Goal: Information Seeking & Learning: Learn about a topic

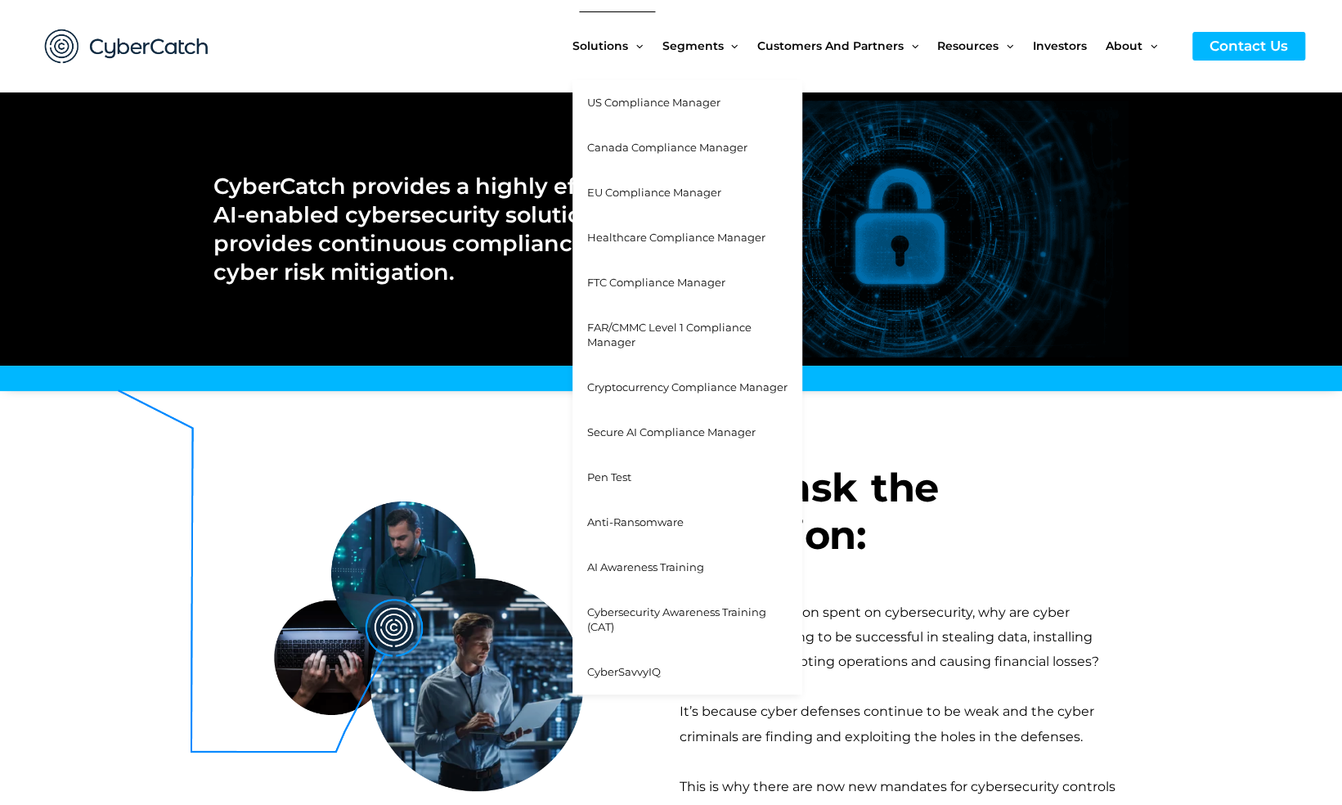
click at [637, 101] on span "US Compliance Manager" at bounding box center [653, 102] width 133 height 13
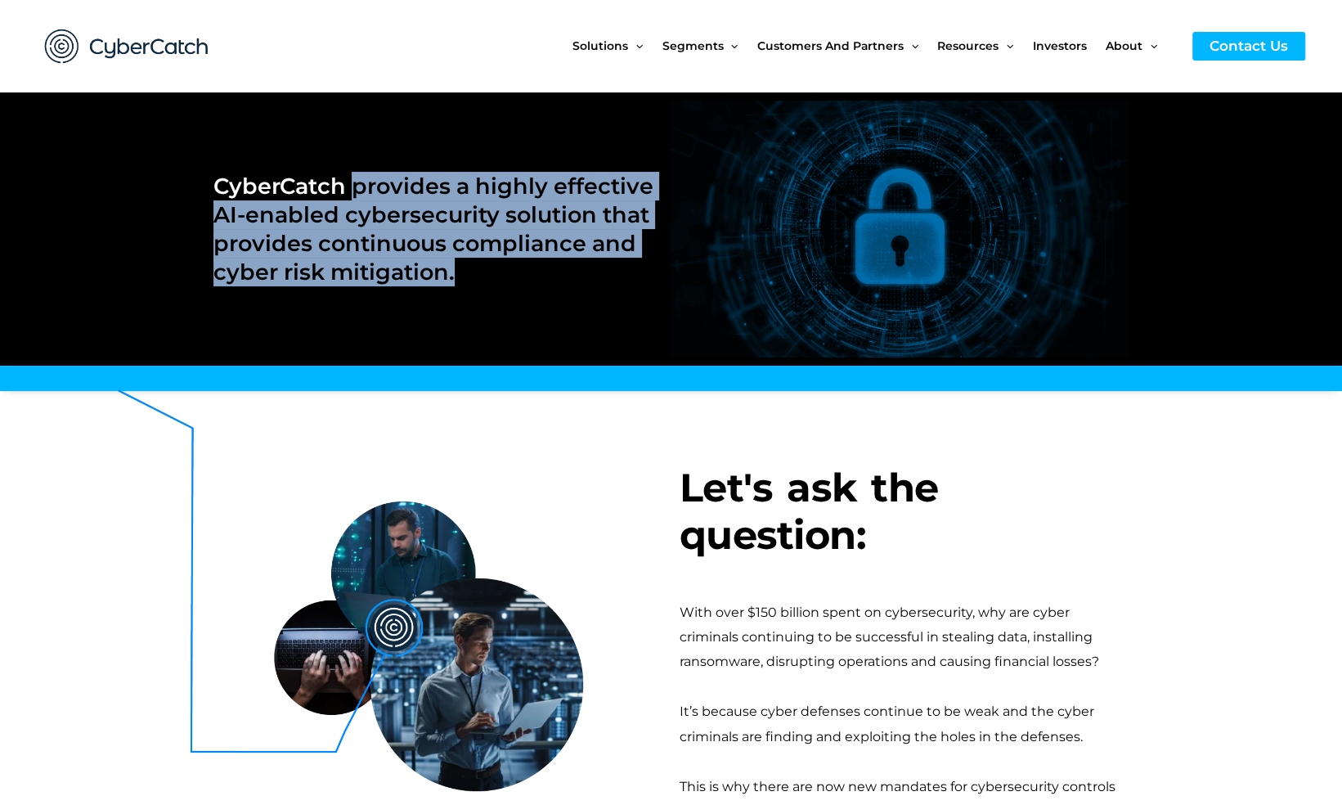
drag, startPoint x: 353, startPoint y: 186, endPoint x: 474, endPoint y: 267, distance: 145.2
click at [474, 267] on h2 "CyberCatch provides a highly effective AI-enabled cybersecurity solution that p…" at bounding box center [433, 229] width 441 height 114
copy h2 "provides a highly effective AI-enabled cybersecurity solution that provides con…"
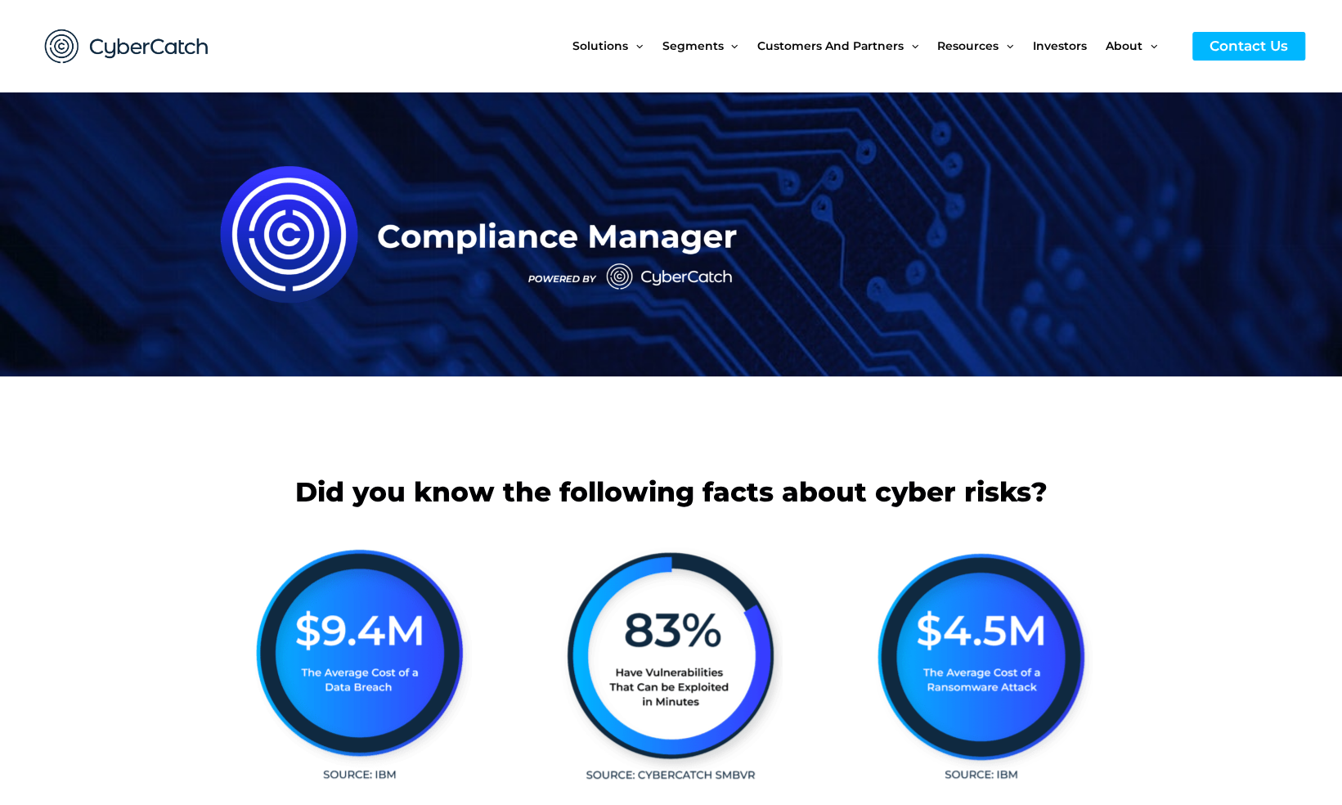
click at [207, 144] on div at bounding box center [484, 234] width 559 height 285
drag, startPoint x: 26, startPoint y: 0, endPoint x: 754, endPoint y: 225, distance: 761.8
click at [754, 226] on img at bounding box center [484, 234] width 543 height 186
